Goal: Task Accomplishment & Management: Manage account settings

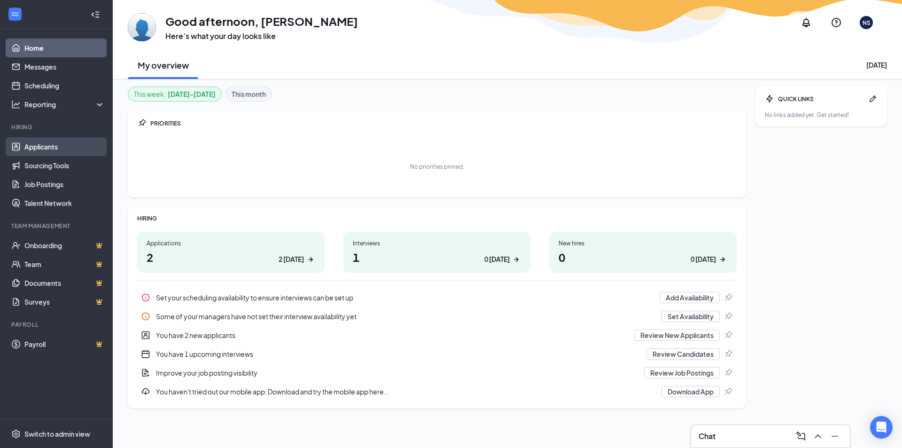
click at [55, 151] on link "Applicants" at bounding box center [64, 146] width 80 height 19
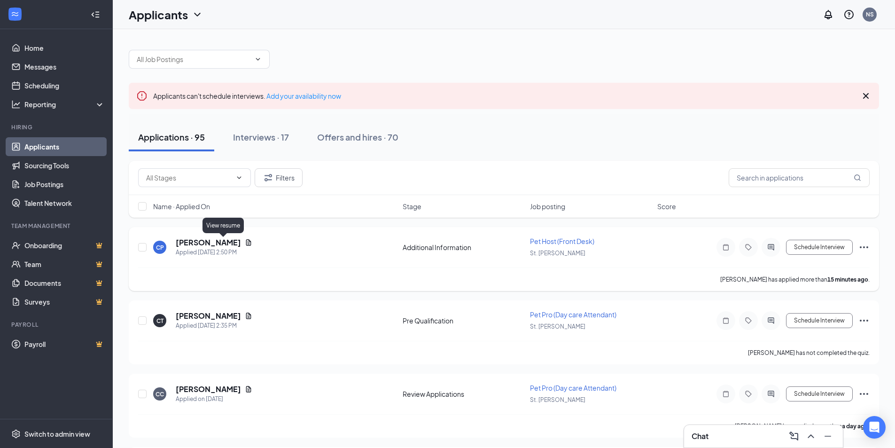
click at [245, 246] on icon "Document" at bounding box center [249, 243] width 8 height 8
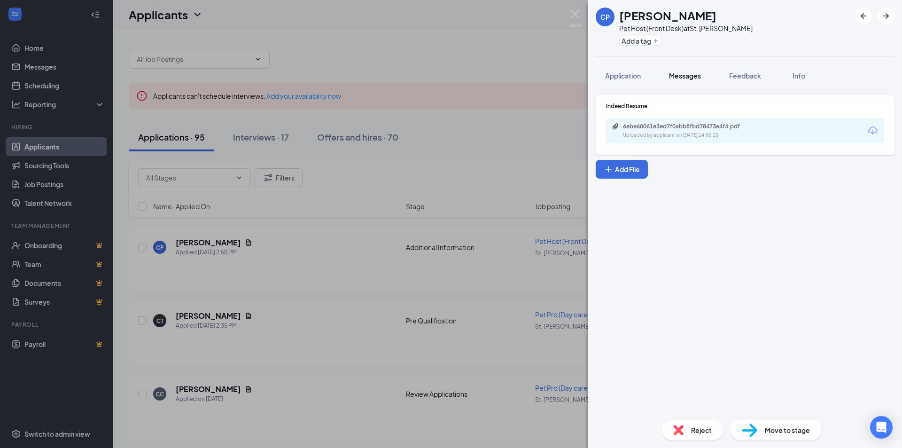
click at [674, 77] on span "Messages" at bounding box center [685, 75] width 32 height 8
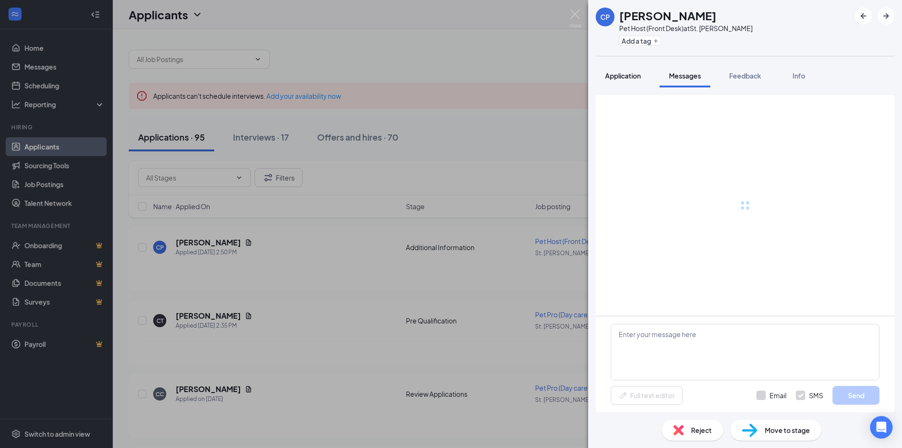
click at [643, 78] on button "Application" at bounding box center [623, 75] width 54 height 23
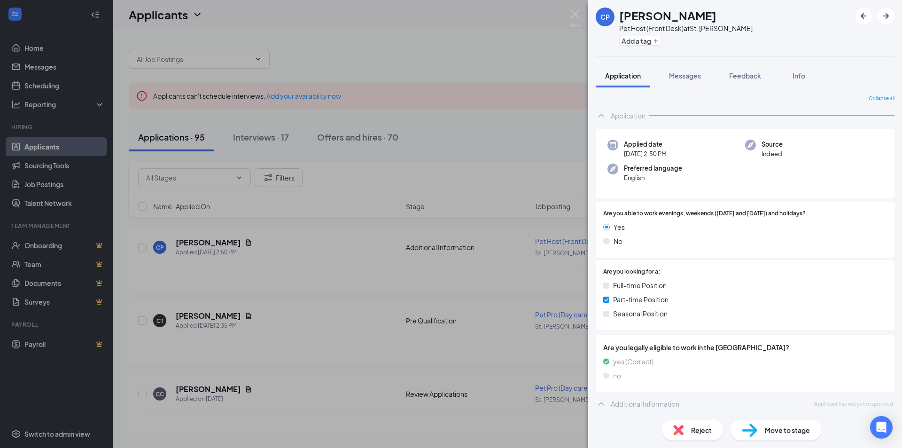
click at [496, 241] on div "CP cindy pratt Pet Host (Front Desk) at St. Charles Add a tag Application Messa…" at bounding box center [451, 224] width 902 height 448
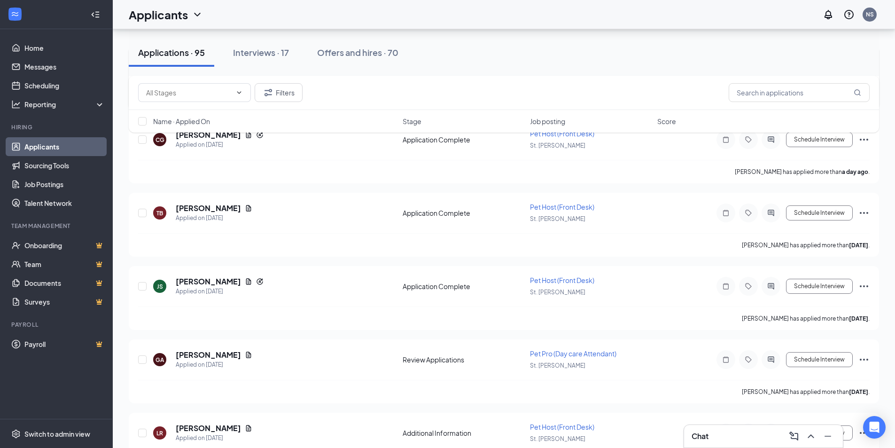
scroll to position [329, 0]
